Goal: Task Accomplishment & Management: Manage account settings

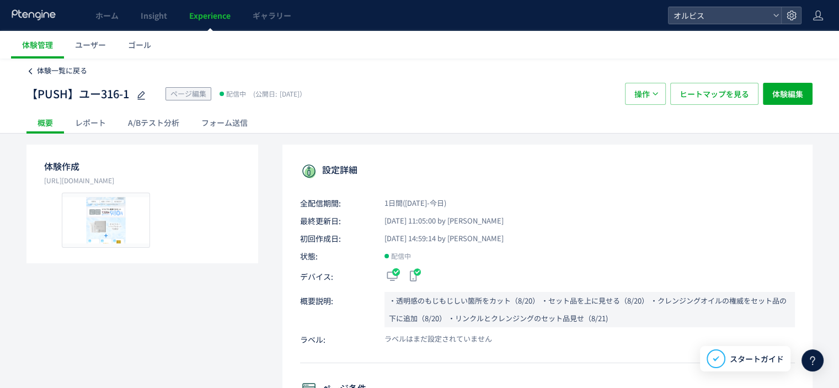
click at [69, 65] on span "体験一覧に戻る" at bounding box center [62, 70] width 50 height 10
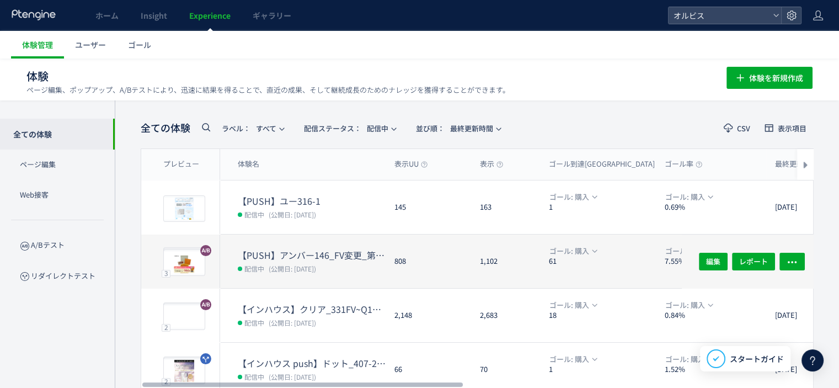
click at [320, 261] on dd "配信中 (公開日: [DATE])" at bounding box center [312, 268] width 148 height 14
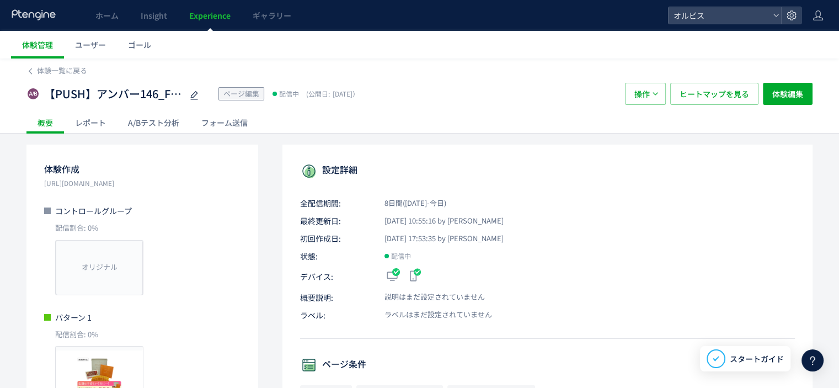
click at [196, 95] on icon at bounding box center [193, 95] width 13 height 13
click at [62, 73] on span "体験一覧に戻る" at bounding box center [62, 70] width 50 height 10
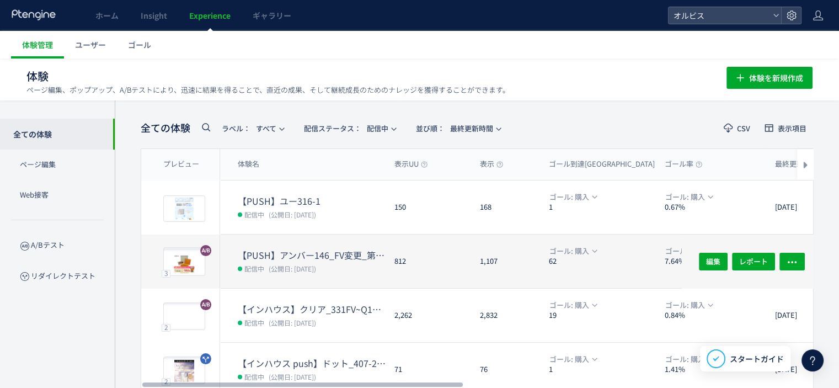
click at [337, 251] on dt "【PUSH】アンバー146_FV変更_第二弾" at bounding box center [312, 255] width 148 height 13
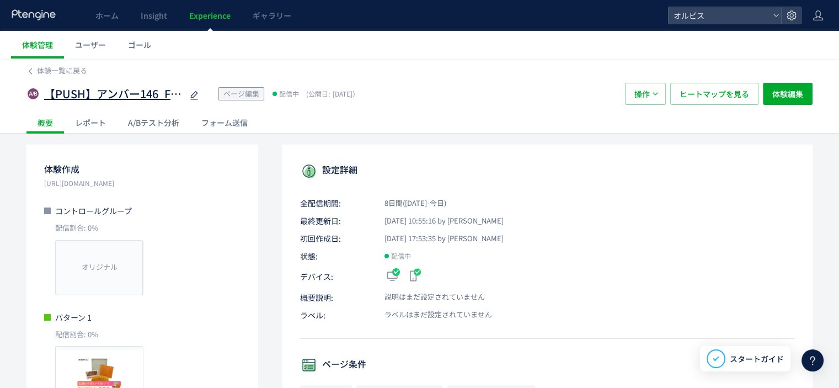
click at [191, 94] on icon at bounding box center [193, 95] width 13 height 13
click at [168, 92] on input "**********" at bounding box center [113, 94] width 138 height 22
type input "**********"
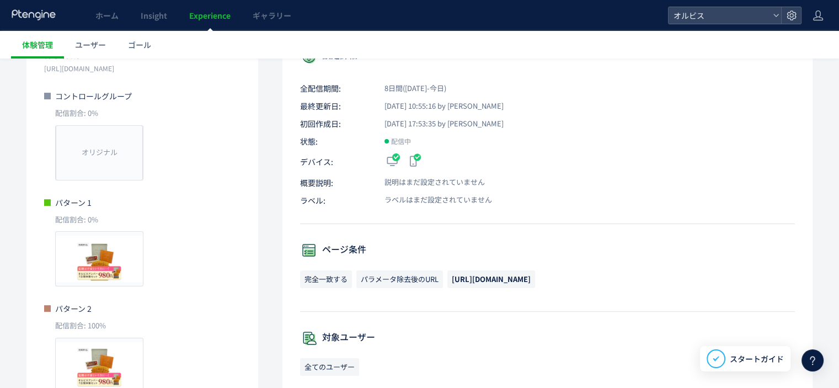
scroll to position [0, 0]
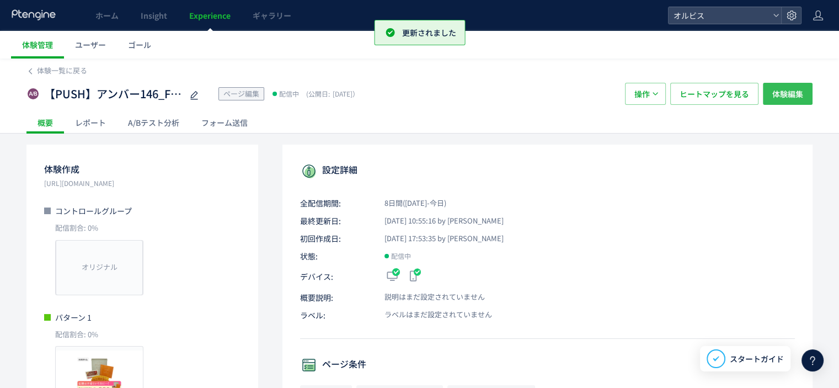
click at [782, 87] on span "体験編集" at bounding box center [787, 94] width 31 height 22
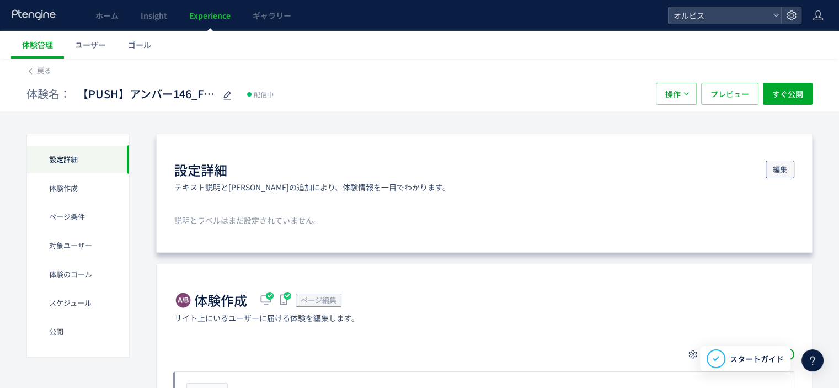
click at [780, 169] on span "編集" at bounding box center [779, 169] width 14 height 18
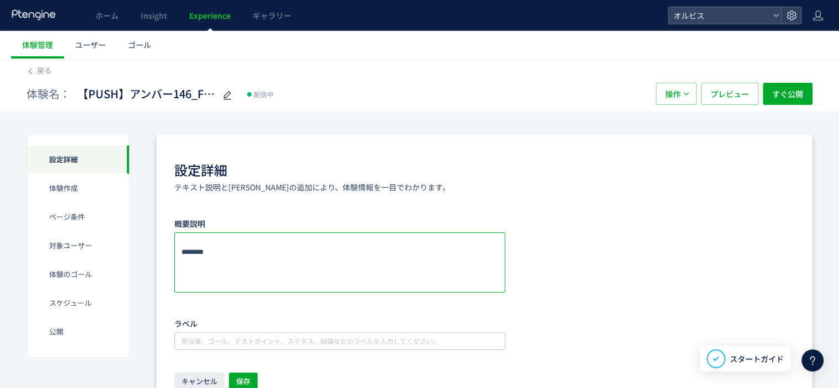
click at [289, 248] on textarea at bounding box center [339, 262] width 331 height 60
type textarea "*"
click at [384, 238] on textarea at bounding box center [339, 262] width 331 height 60
click at [222, 254] on textarea at bounding box center [339, 262] width 331 height 60
click at [327, 255] on textarea at bounding box center [339, 262] width 331 height 60
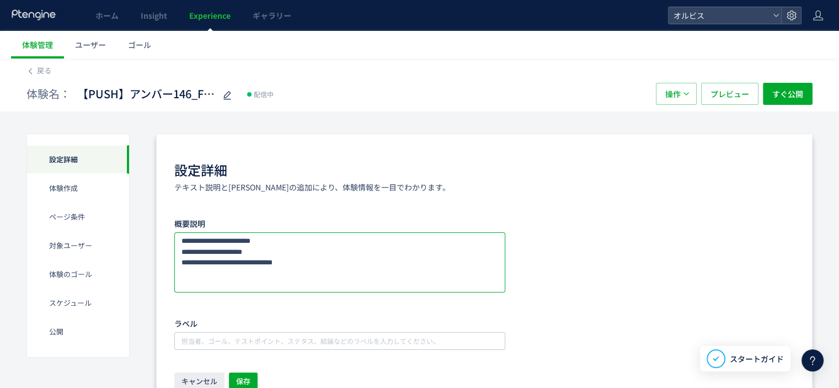
type textarea "**********"
click at [464, 187] on div "設定詳細 テキスト説明と[PERSON_NAME]の追加により、体験情報を一目でわかります。" at bounding box center [484, 176] width 620 height 32
click at [240, 379] on span "保存" at bounding box center [243, 381] width 14 height 18
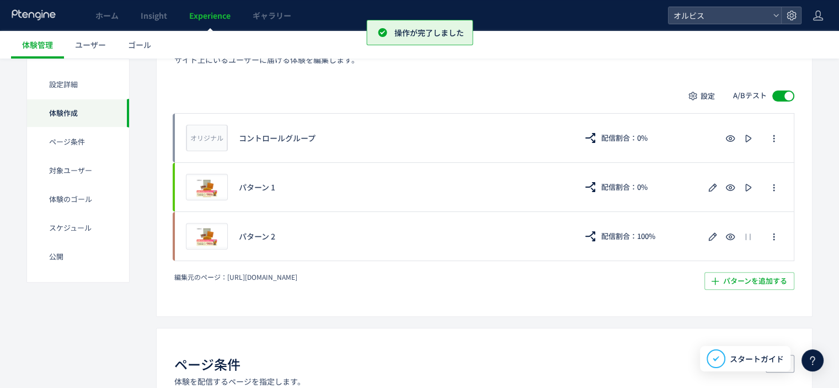
scroll to position [319, 0]
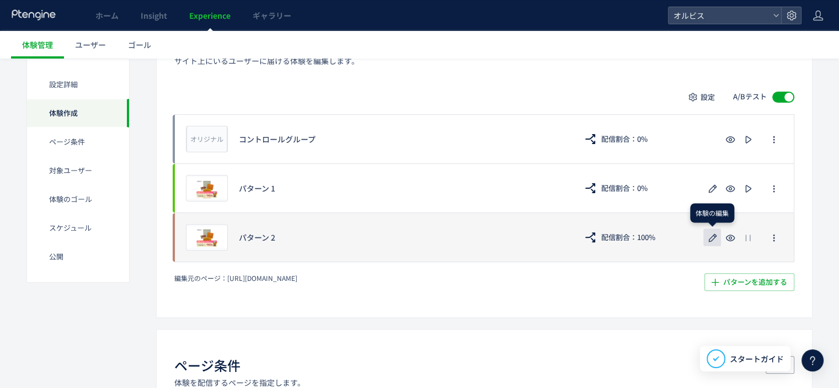
click at [706, 240] on icon "button" at bounding box center [712, 237] width 13 height 13
